Goal: Transaction & Acquisition: Obtain resource

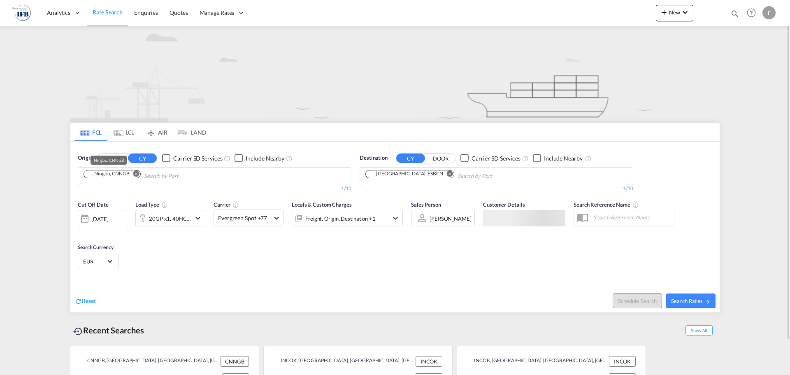
click at [124, 175] on div "Ningbo, CNNGB" at bounding box center [107, 173] width 43 height 7
click at [139, 175] on md-icon "Remove" at bounding box center [136, 173] width 6 height 6
click at [135, 177] on input "Chips input." at bounding box center [123, 176] width 78 height 13
paste input "NHAVA SHEVA"
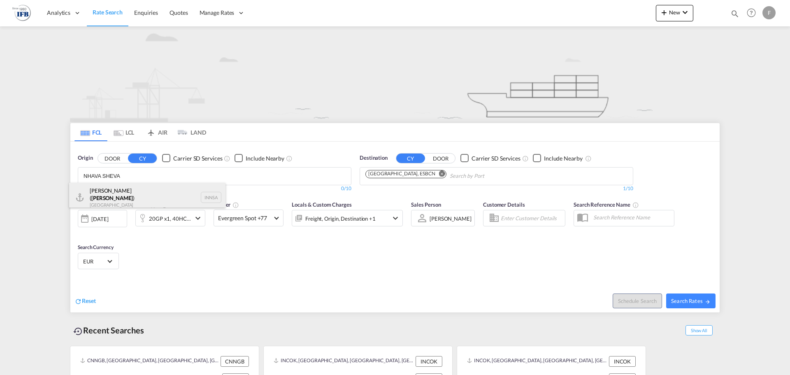
type input "NHAVA SHEVA"
click at [133, 200] on div "[PERSON_NAME] ( [PERSON_NAME] ) [GEOGRAPHIC_DATA] INNSA" at bounding box center [147, 198] width 156 height 30
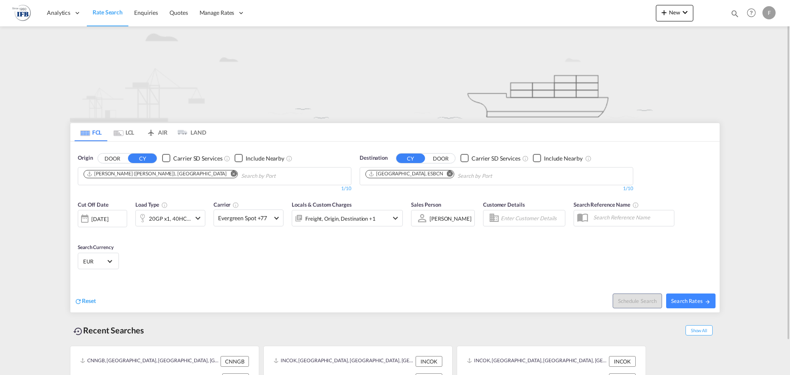
click at [108, 222] on div "[DATE]" at bounding box center [99, 218] width 17 height 7
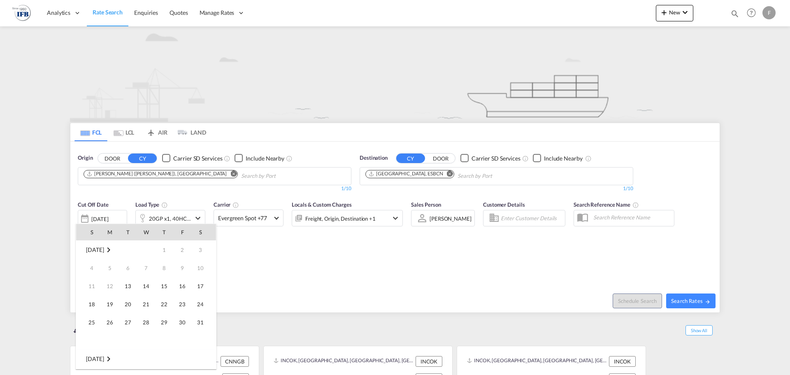
scroll to position [327, 0]
click at [91, 305] on span "17" at bounding box center [92, 304] width 16 height 16
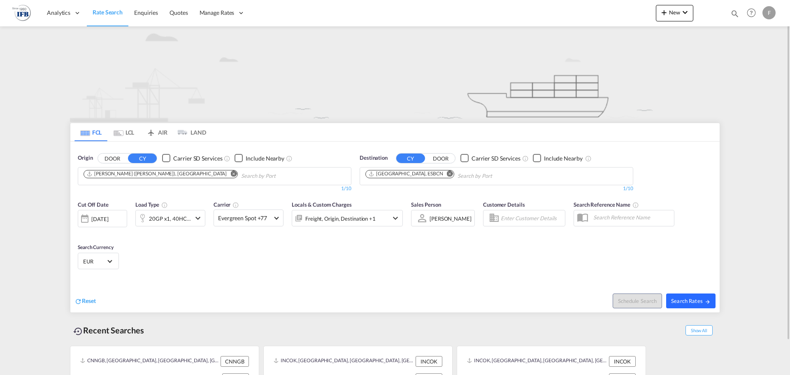
click at [685, 300] on span "Search Rates" at bounding box center [692, 301] width 40 height 7
type input "INNSA to ESBCN / [DATE]"
